Goal: Complete application form

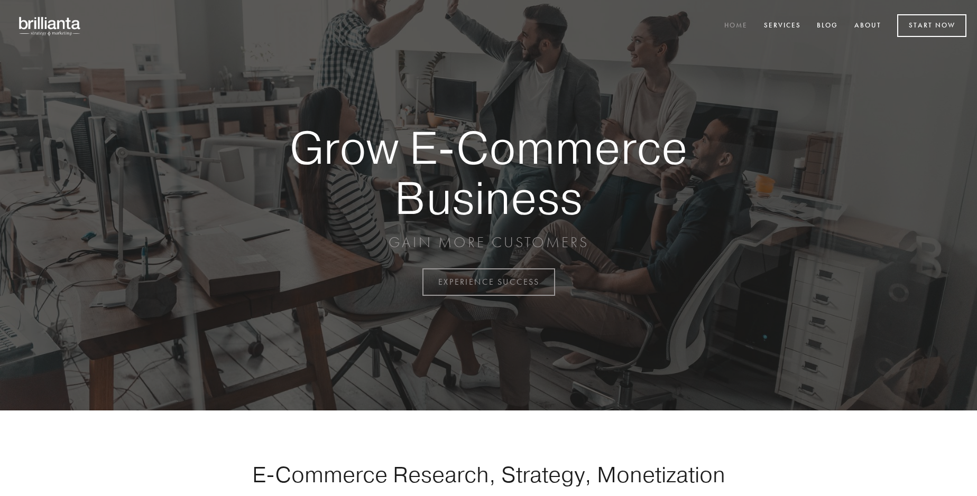
scroll to position [2770, 0]
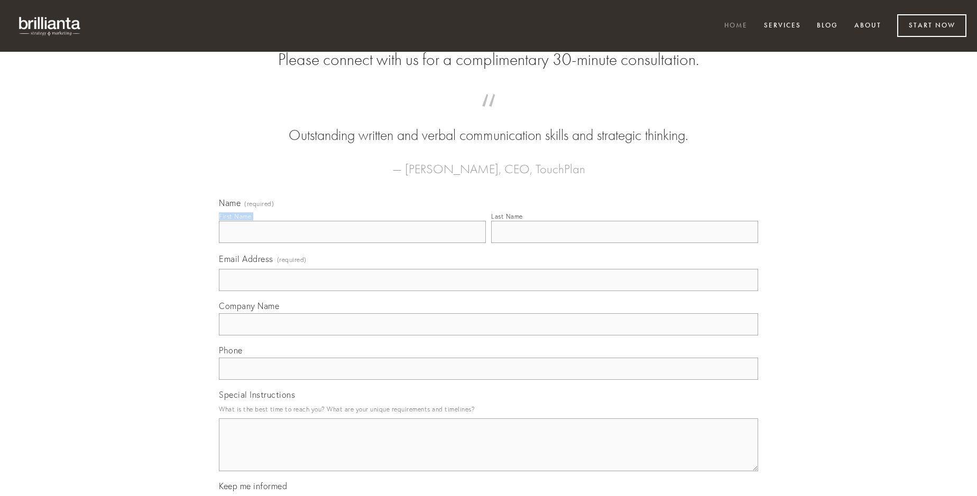
type input "[PERSON_NAME]"
click at [624, 243] on input "Last Name" at bounding box center [624, 232] width 267 height 22
type input "[PERSON_NAME]"
click at [488, 291] on input "Email Address (required)" at bounding box center [488, 280] width 539 height 22
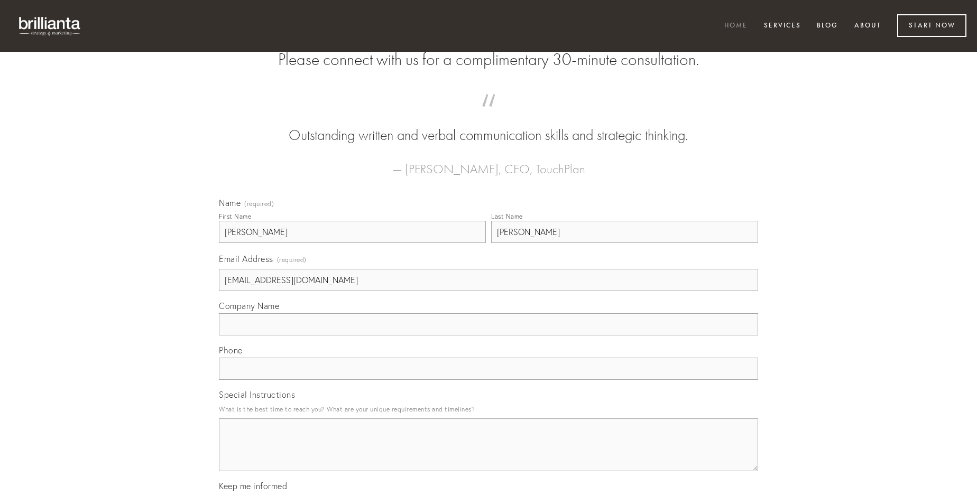
type input "[EMAIL_ADDRESS][DOMAIN_NAME]"
click at [488, 336] on input "Company Name" at bounding box center [488, 324] width 539 height 22
type input "aetas"
click at [488, 380] on input "text" at bounding box center [488, 369] width 539 height 22
click at [488, 455] on textarea "Special Instructions" at bounding box center [488, 445] width 539 height 53
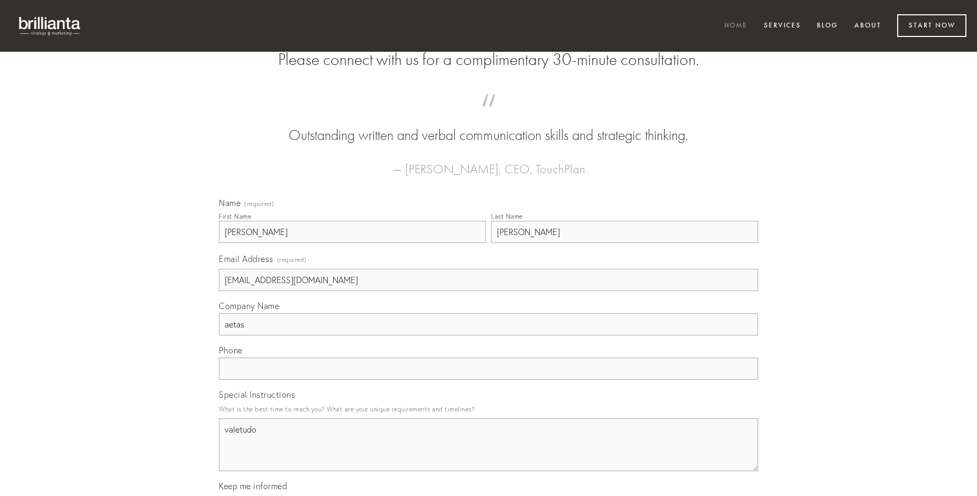
type textarea "valetudo"
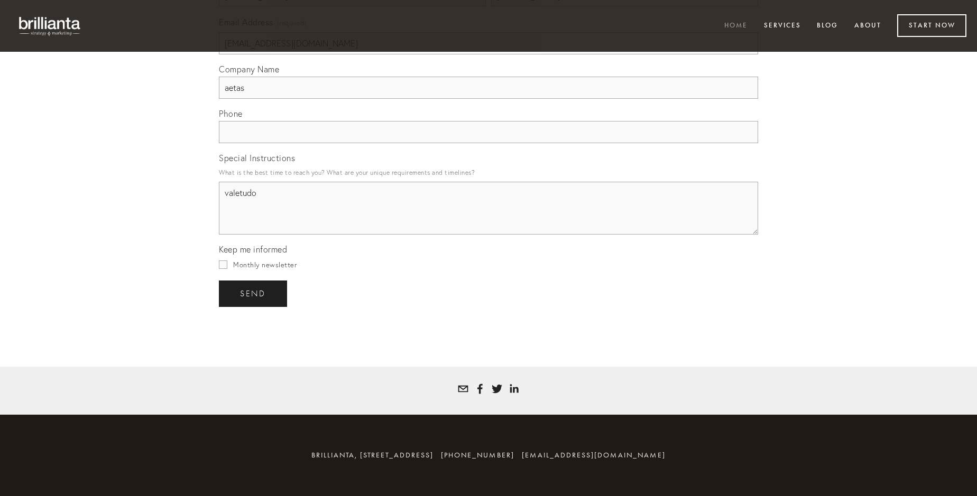
click at [254, 293] on span "send" at bounding box center [253, 294] width 26 height 10
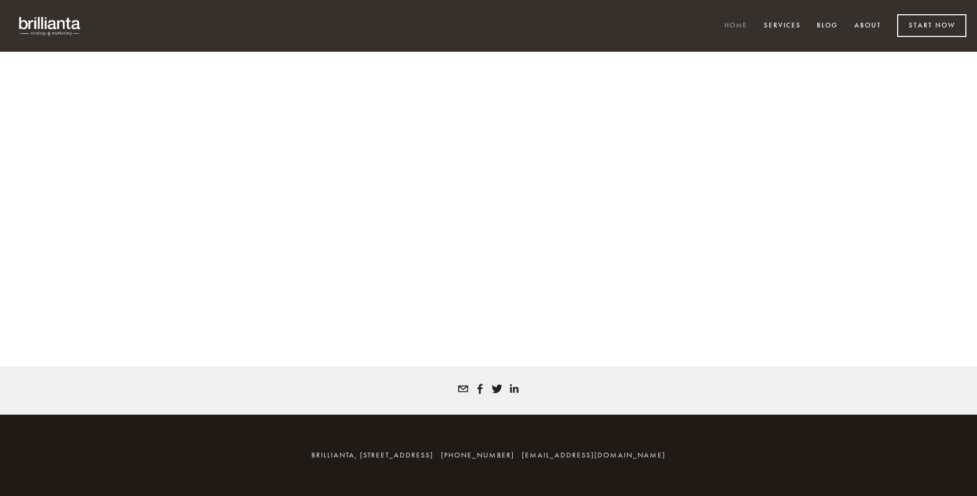
scroll to position [2756, 0]
